Goal: Task Accomplishment & Management: Use online tool/utility

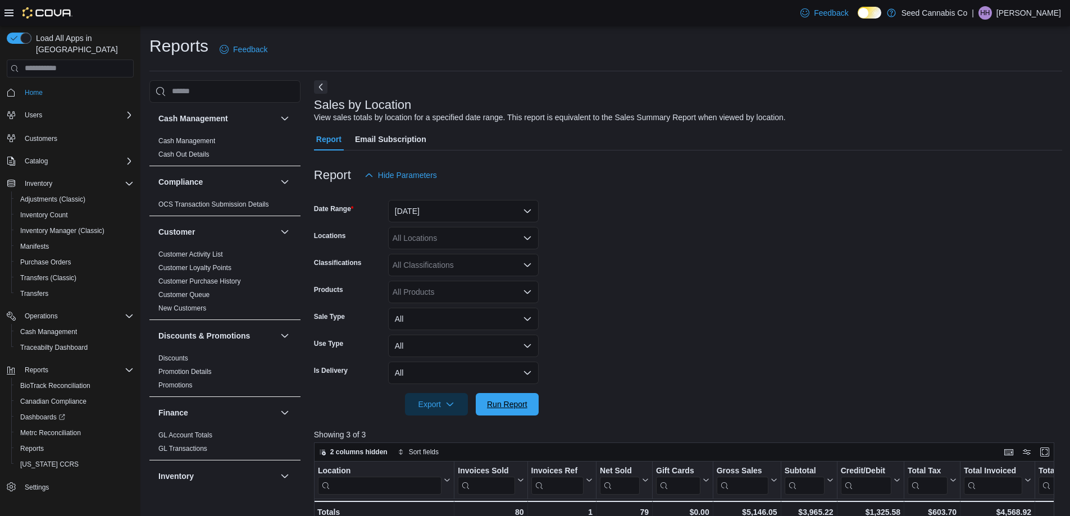
click at [529, 393] on span "Run Report" at bounding box center [506, 404] width 49 height 22
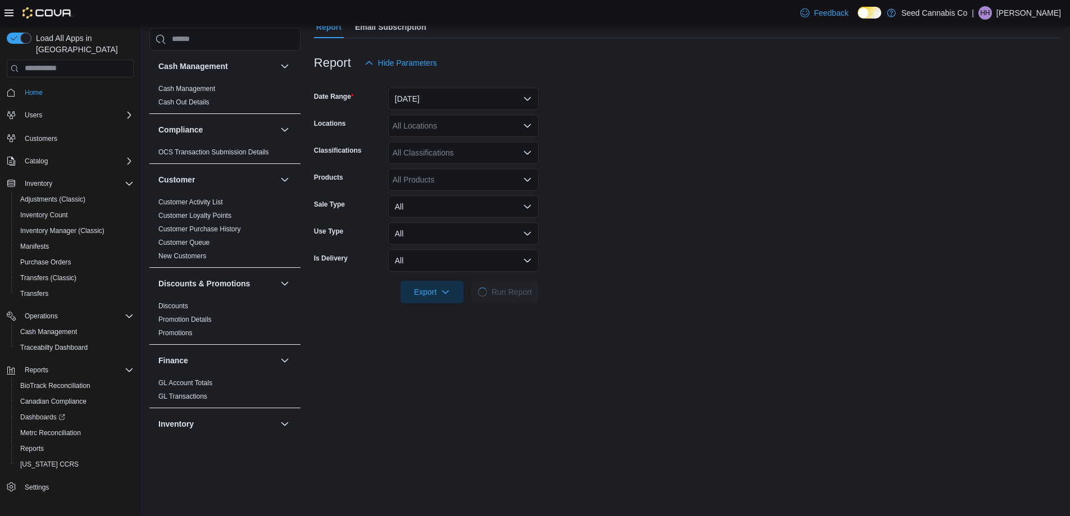
scroll to position [746, 0]
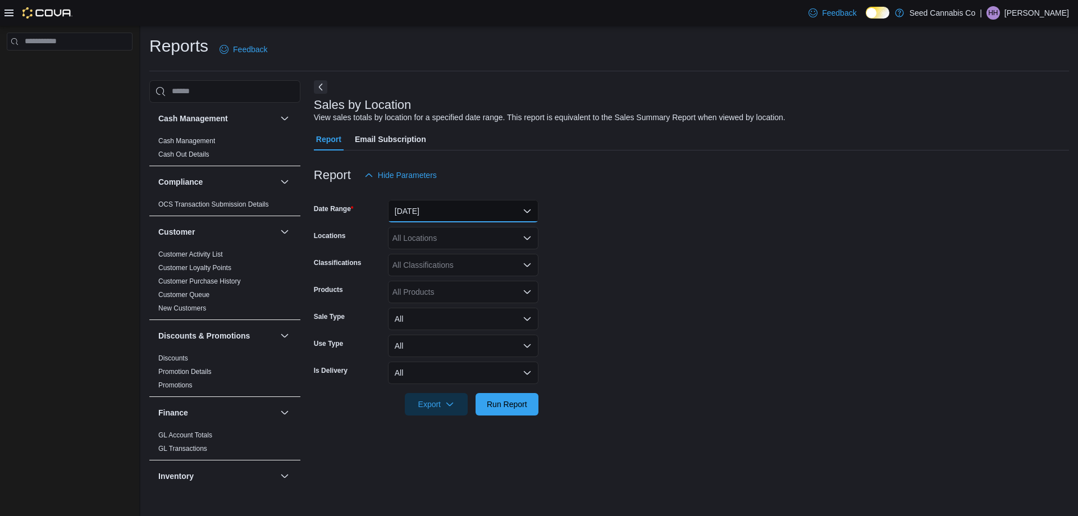
click at [416, 219] on button "Yesterday" at bounding box center [463, 211] width 151 height 22
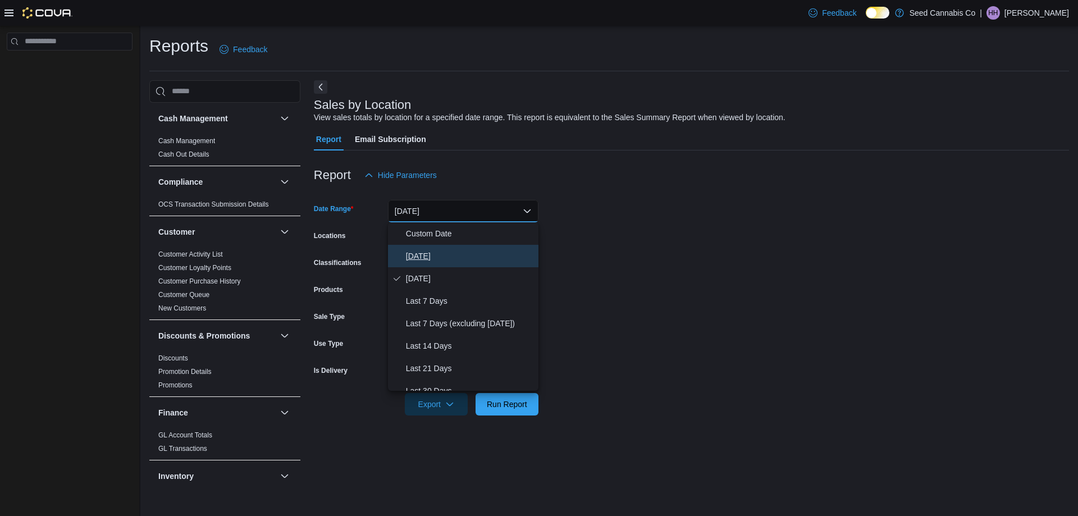
click at [431, 256] on span "[DATE]" at bounding box center [470, 255] width 128 height 13
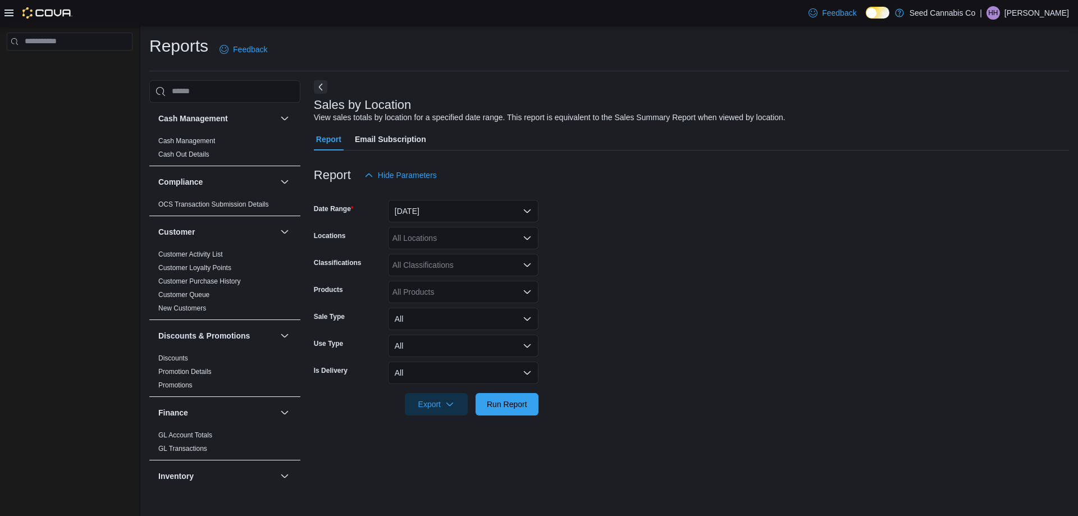
click at [505, 421] on div at bounding box center [691, 422] width 755 height 13
click at [505, 408] on span "Run Report" at bounding box center [507, 403] width 40 height 11
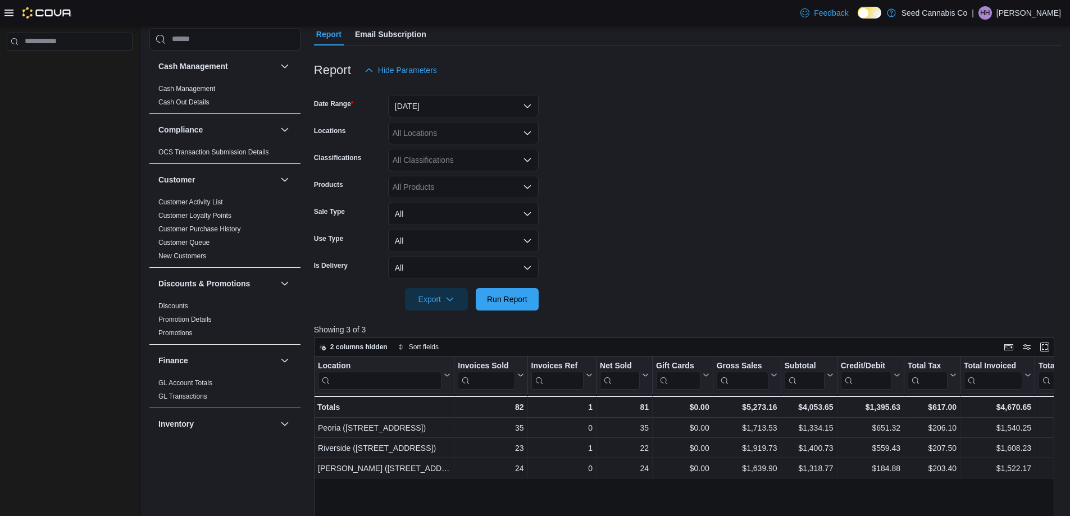
scroll to position [225, 0]
